Goal: Check status: Check status

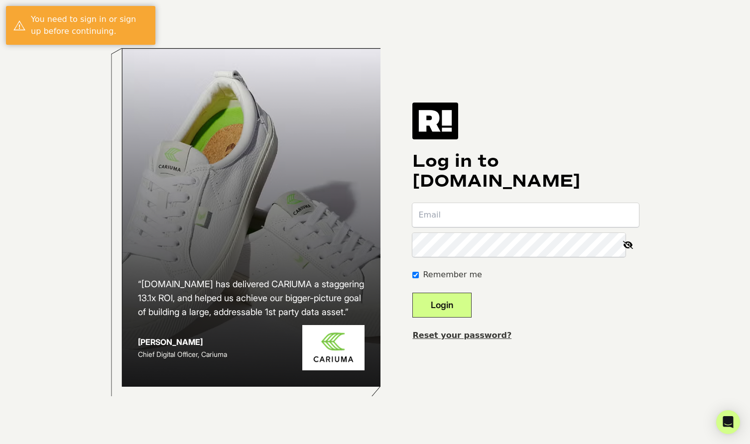
type input "stephaniefagan@nobullproject.com"
click at [457, 298] on button "Login" at bounding box center [441, 305] width 59 height 25
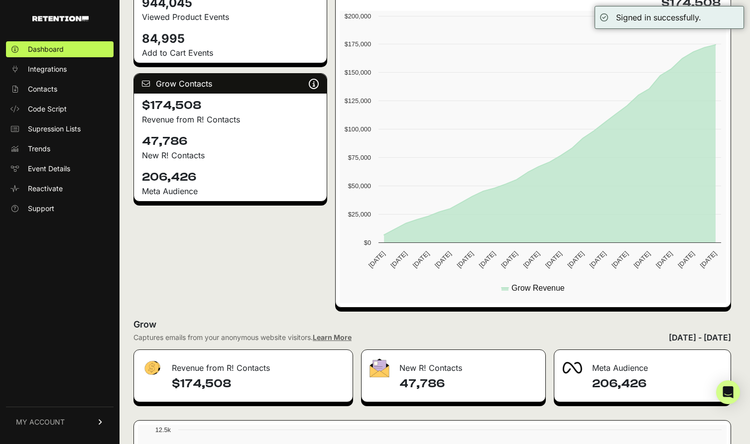
scroll to position [202, 0]
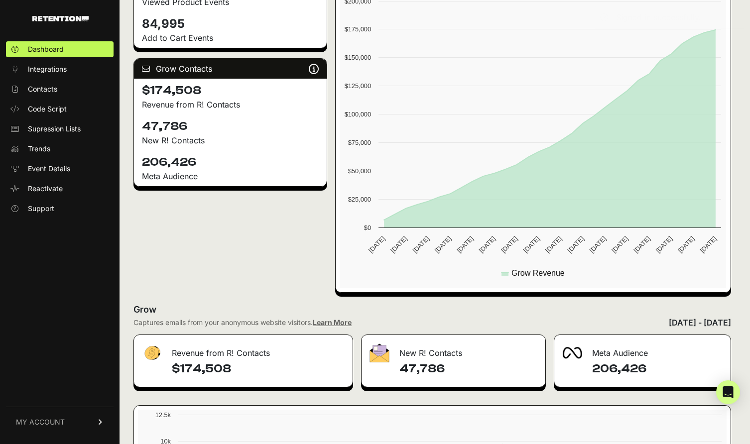
click at [162, 134] on p "New R! Contacts" at bounding box center [230, 140] width 177 height 12
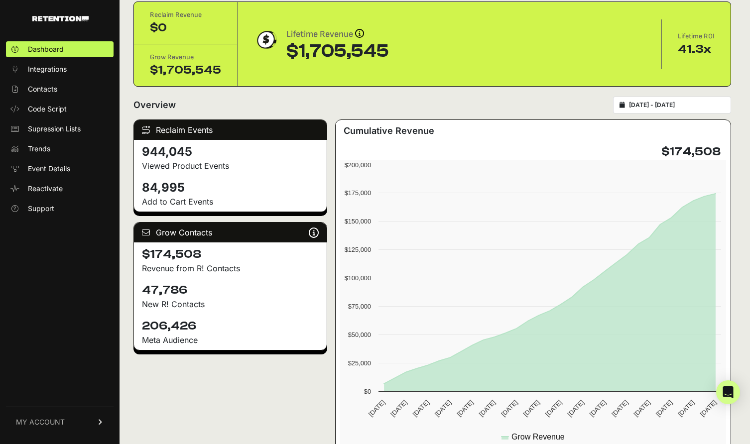
scroll to position [38, 0]
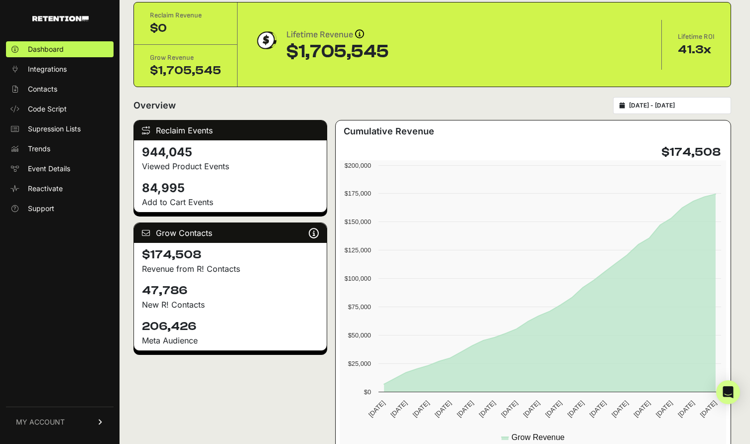
type input "[DATE]"
type input "2025-10-07"
click at [659, 103] on input "2025-09-07 - 2025-10-07" at bounding box center [677, 106] width 96 height 8
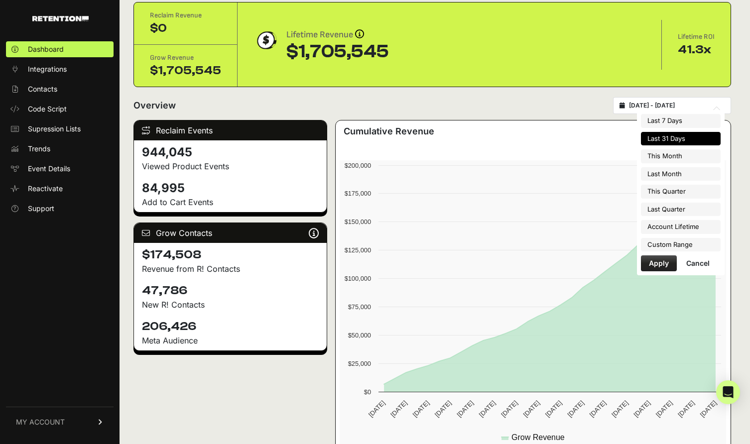
type input "2025-10-01"
type input "2025-10-31"
type input "[DATE]"
type input "2025-09-30"
type input "2025-10-01"
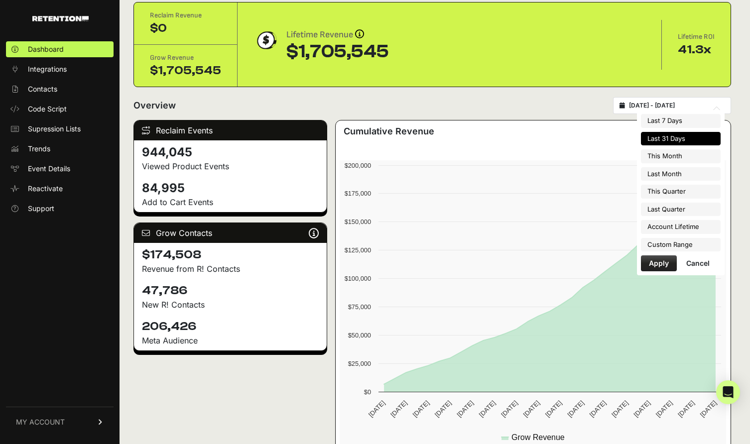
type input "2025-12-31"
type input "2025-07-01"
type input "2025-09-30"
type input "2024-10-24"
type input "2025-10-07"
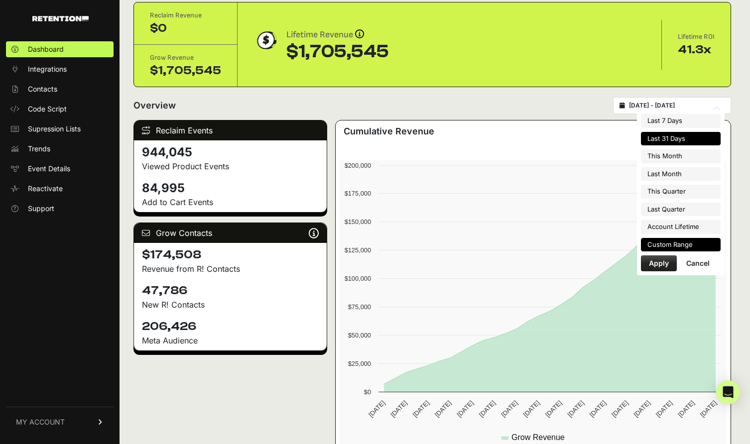
click at [696, 241] on li "Custom Range" at bounding box center [681, 245] width 80 height 14
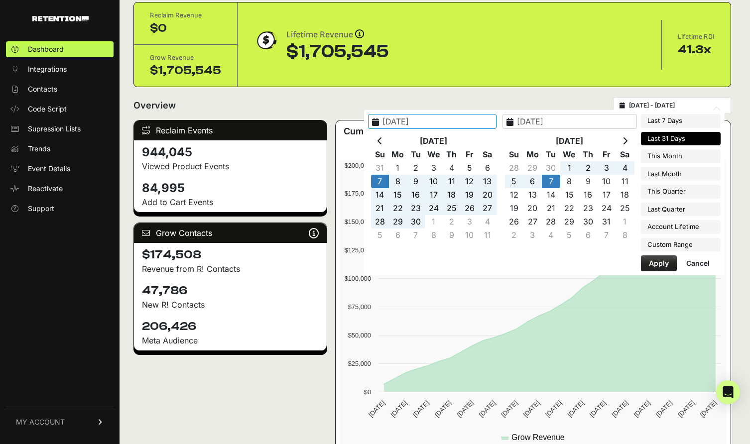
type input "2025-07-01"
type input "2025-09-30"
type input "2025-10-18"
type input "2025-10-07"
click at [389, 142] on th at bounding box center [380, 140] width 18 height 13
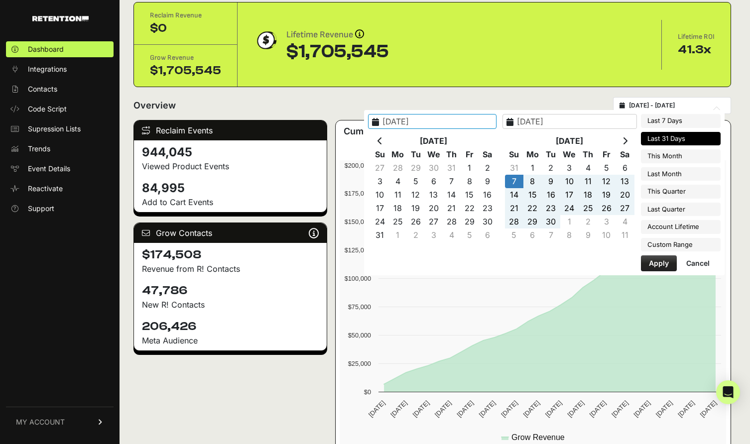
click at [389, 142] on th at bounding box center [380, 140] width 18 height 13
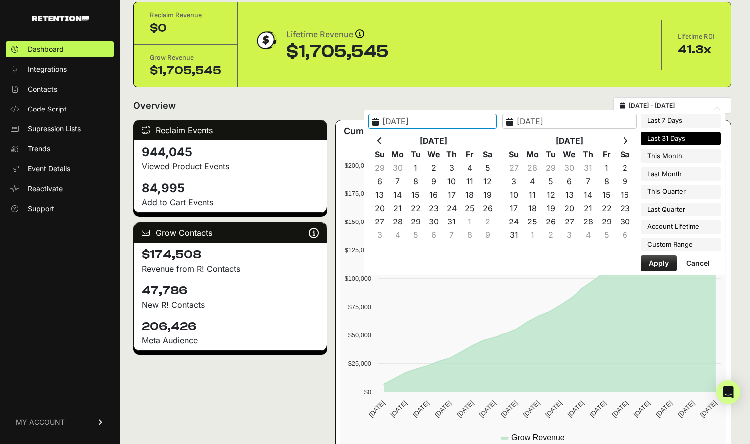
click at [389, 142] on th at bounding box center [380, 140] width 18 height 13
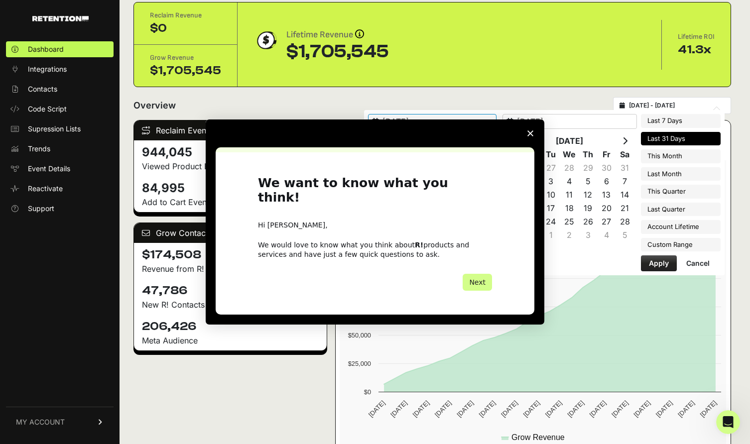
scroll to position [0, 0]
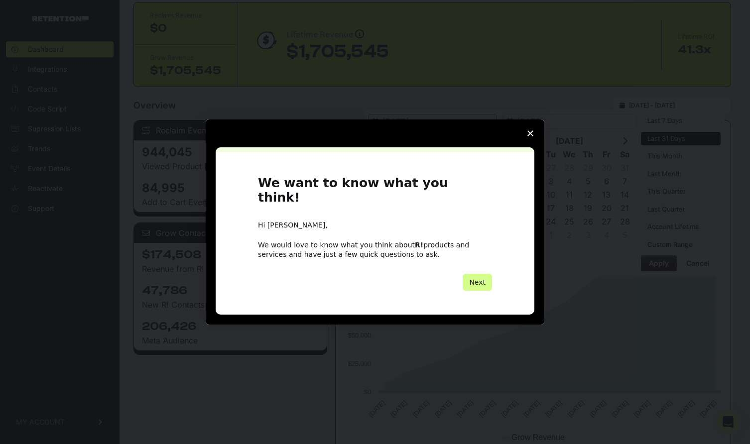
click at [529, 136] on polygon "Close survey" at bounding box center [530, 133] width 6 height 6
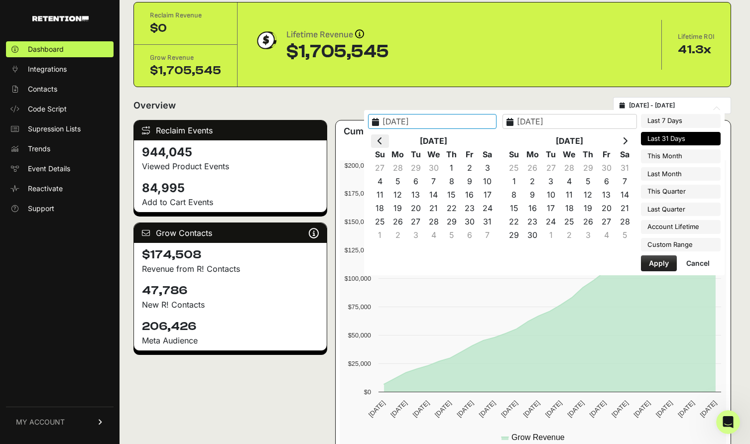
click at [389, 144] on th at bounding box center [380, 140] width 18 height 13
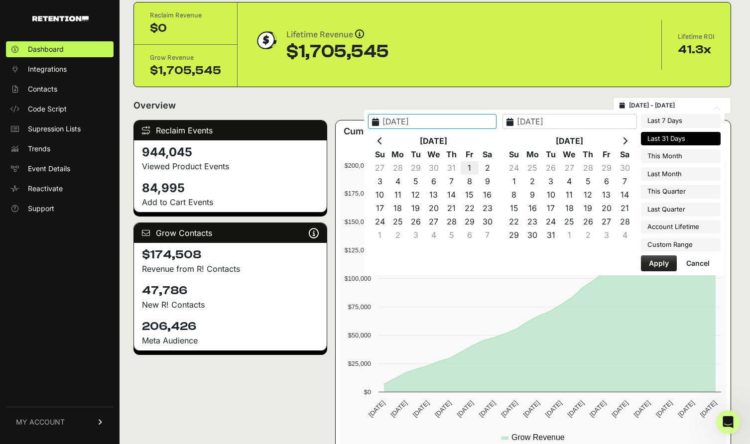
type input "2024-11-01"
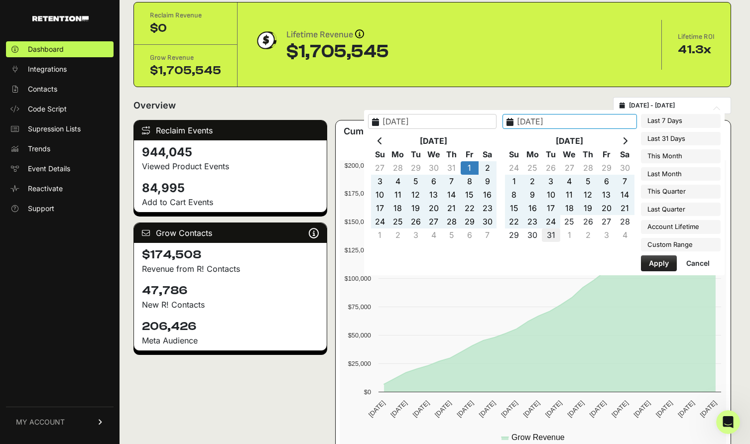
type input "2024-12-31"
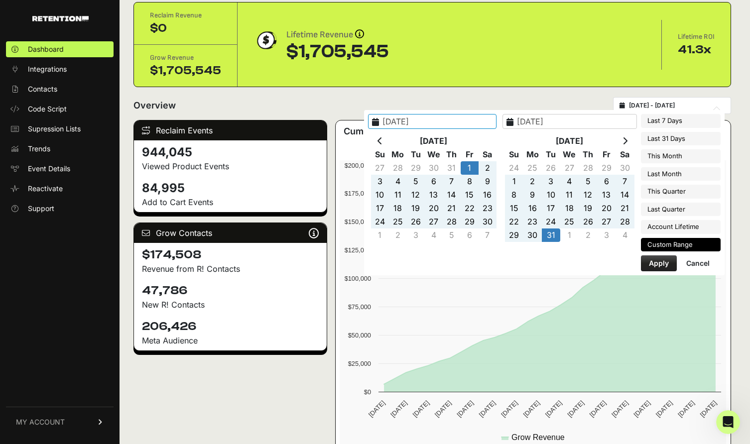
type input "2024-11-01"
click at [671, 263] on button "Apply" at bounding box center [659, 263] width 36 height 16
type input "2024-11-01 - 2024-12-31"
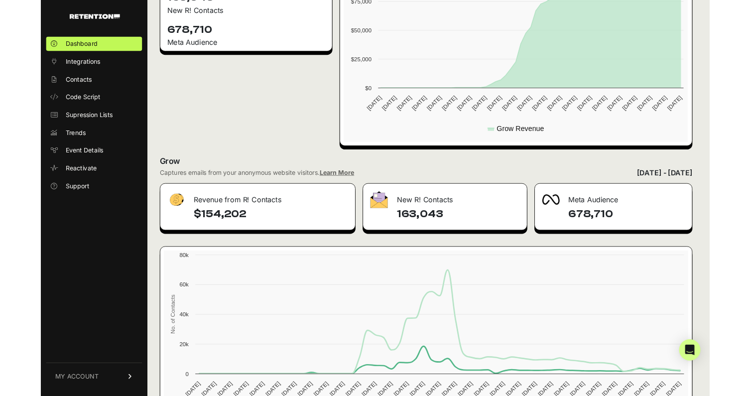
scroll to position [385, 0]
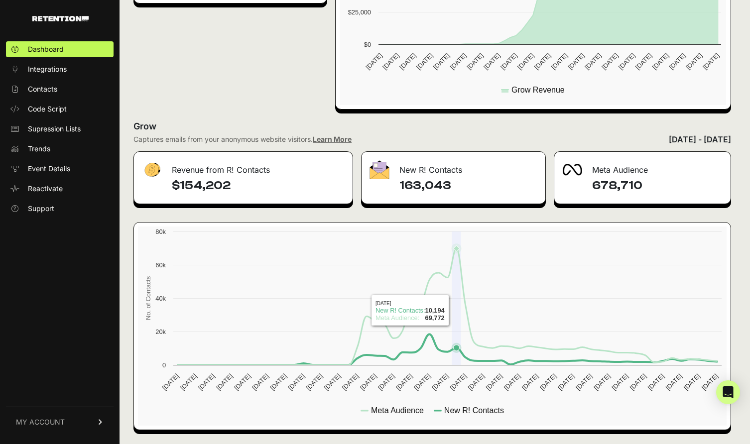
click at [459, 311] on rect at bounding box center [432, 326] width 589 height 199
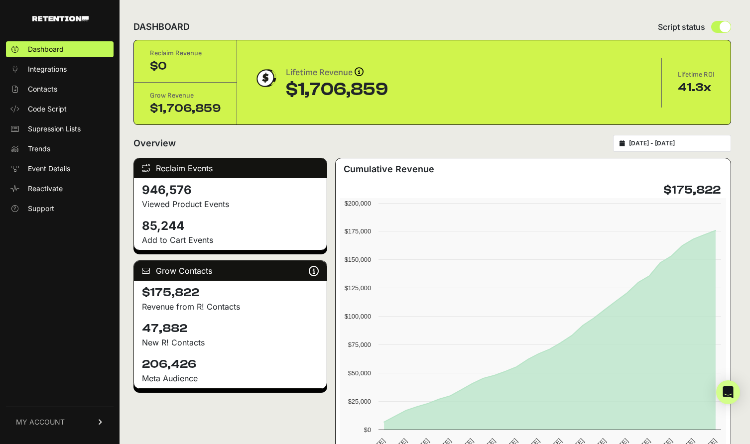
click at [656, 140] on input "[DATE] - [DATE]" at bounding box center [677, 143] width 96 height 8
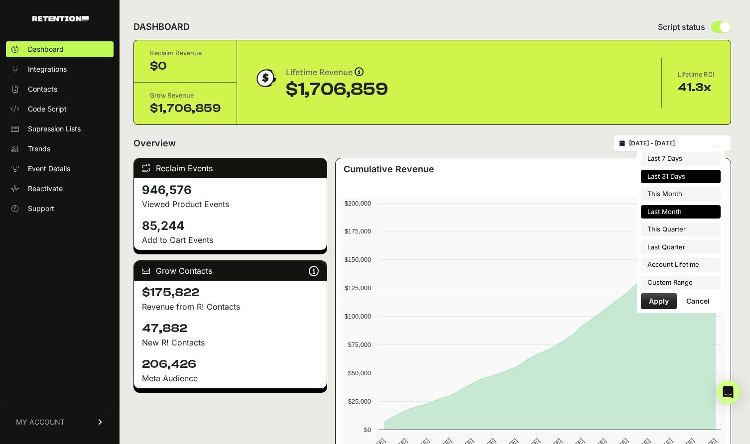
click at [650, 218] on li "Last Month" at bounding box center [681, 212] width 80 height 14
type input "[DATE] - [DATE]"
